Goal: Task Accomplishment & Management: Manage account settings

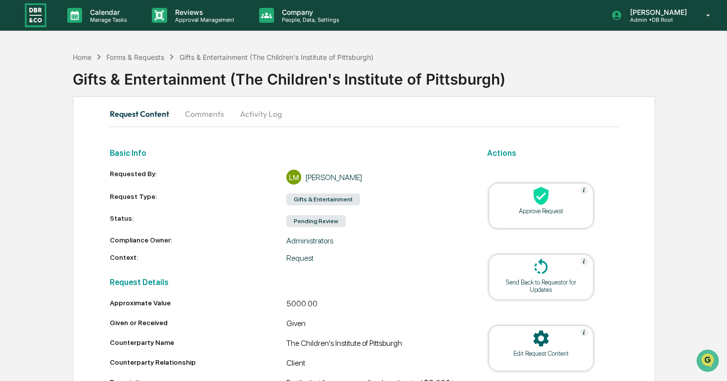
click at [204, 117] on button "Comments" at bounding box center [204, 114] width 55 height 24
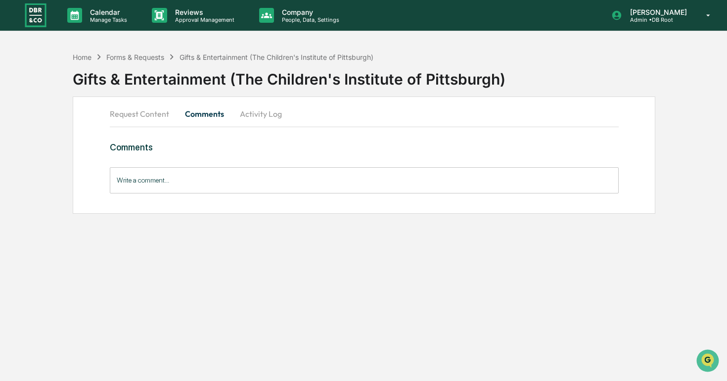
click at [137, 115] on button "Request Content" at bounding box center [143, 114] width 67 height 24
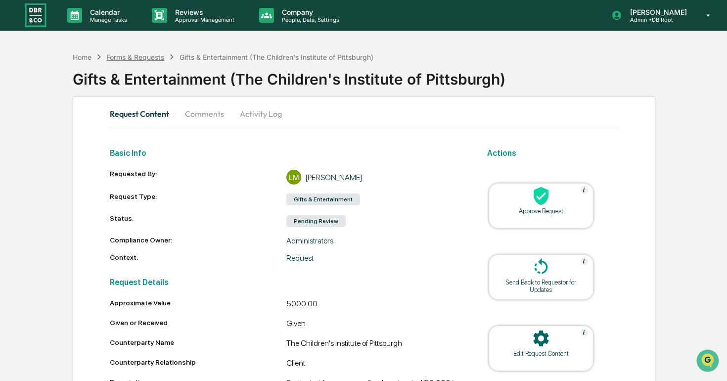
click at [147, 57] on div "Forms & Requests" at bounding box center [135, 57] width 58 height 8
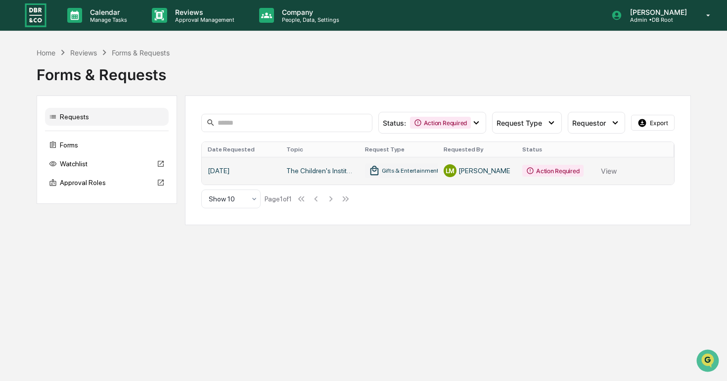
click at [332, 172] on link at bounding box center [438, 171] width 472 height 28
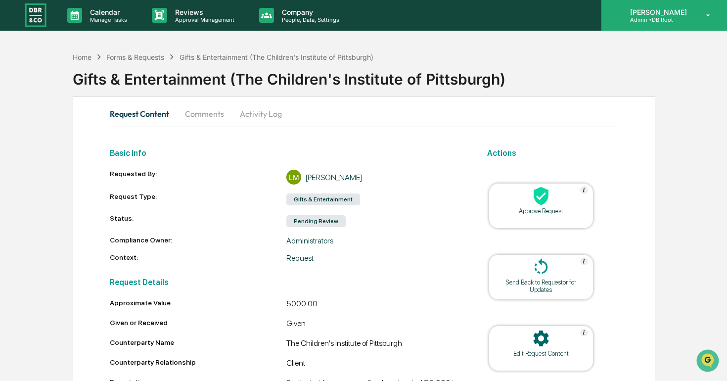
click at [671, 25] on div "[PERSON_NAME] Admin • DB Root" at bounding box center [664, 15] width 126 height 31
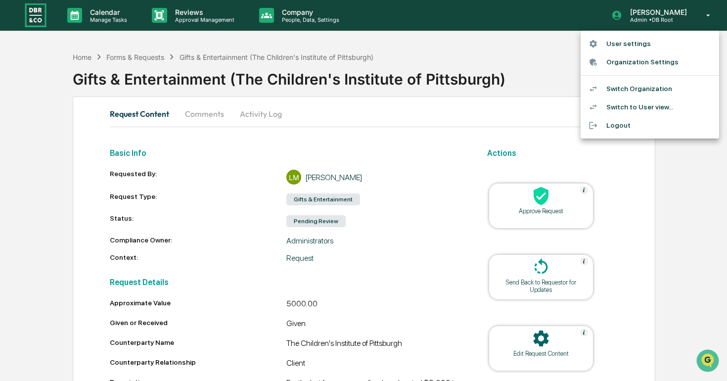
click at [646, 86] on li "Switch Organization" at bounding box center [650, 89] width 138 height 18
